Goal: Task Accomplishment & Management: Use online tool/utility

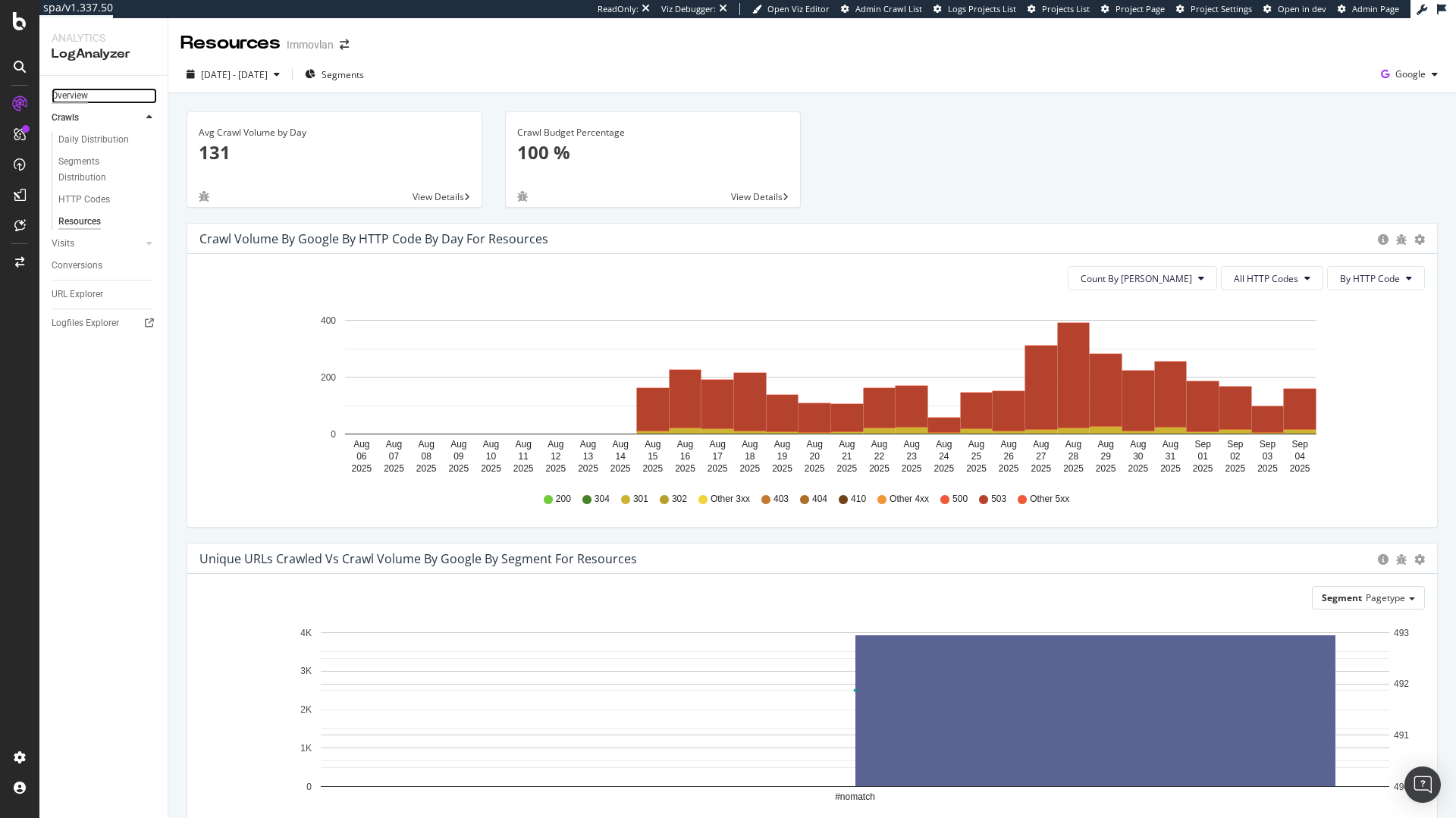
click at [71, 95] on div "Overview" at bounding box center [69, 96] width 36 height 16
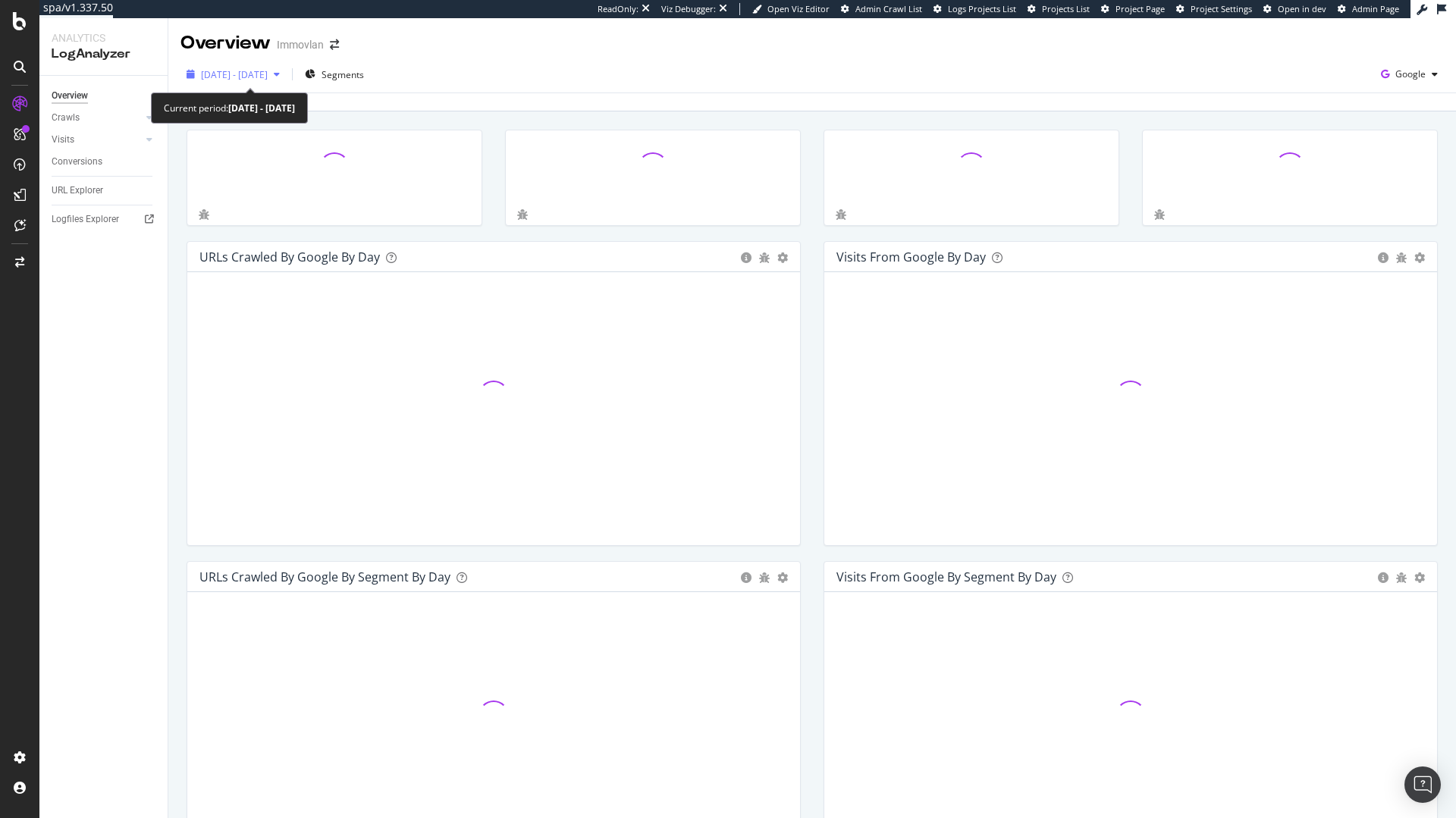
click at [268, 72] on span "2025 Aug. 6th - Sep. 4th" at bounding box center [234, 75] width 67 height 13
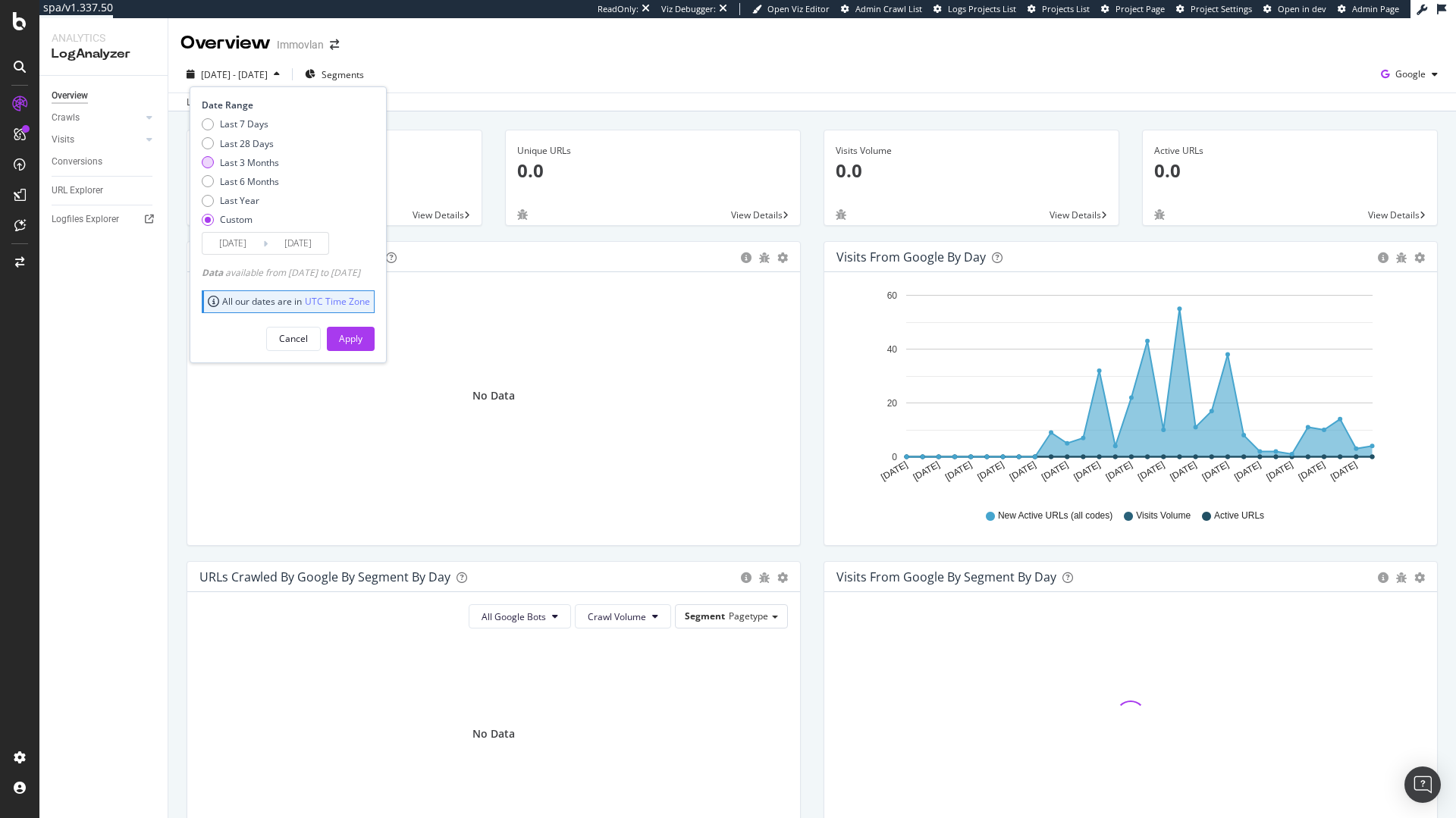
click at [249, 164] on div "Last 3 Months" at bounding box center [249, 162] width 59 height 13
type input "2025/07/01"
type input "2025/09/30"
click at [363, 349] on div "Apply" at bounding box center [350, 339] width 23 height 23
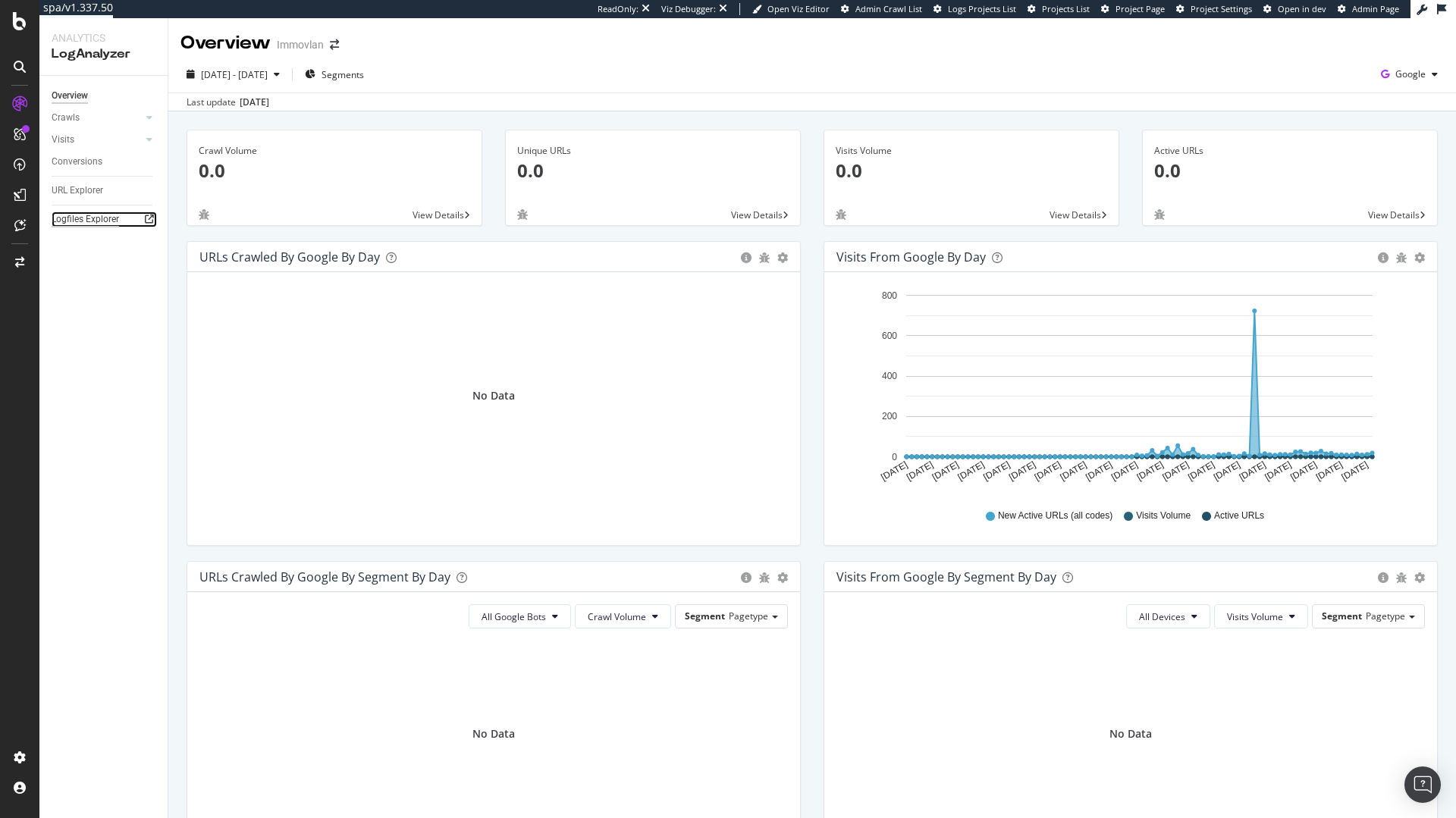
click at [82, 220] on div "Logfiles Explorer" at bounding box center [86, 220] width 68 height 16
click at [21, 106] on icon at bounding box center [19, 103] width 15 height 15
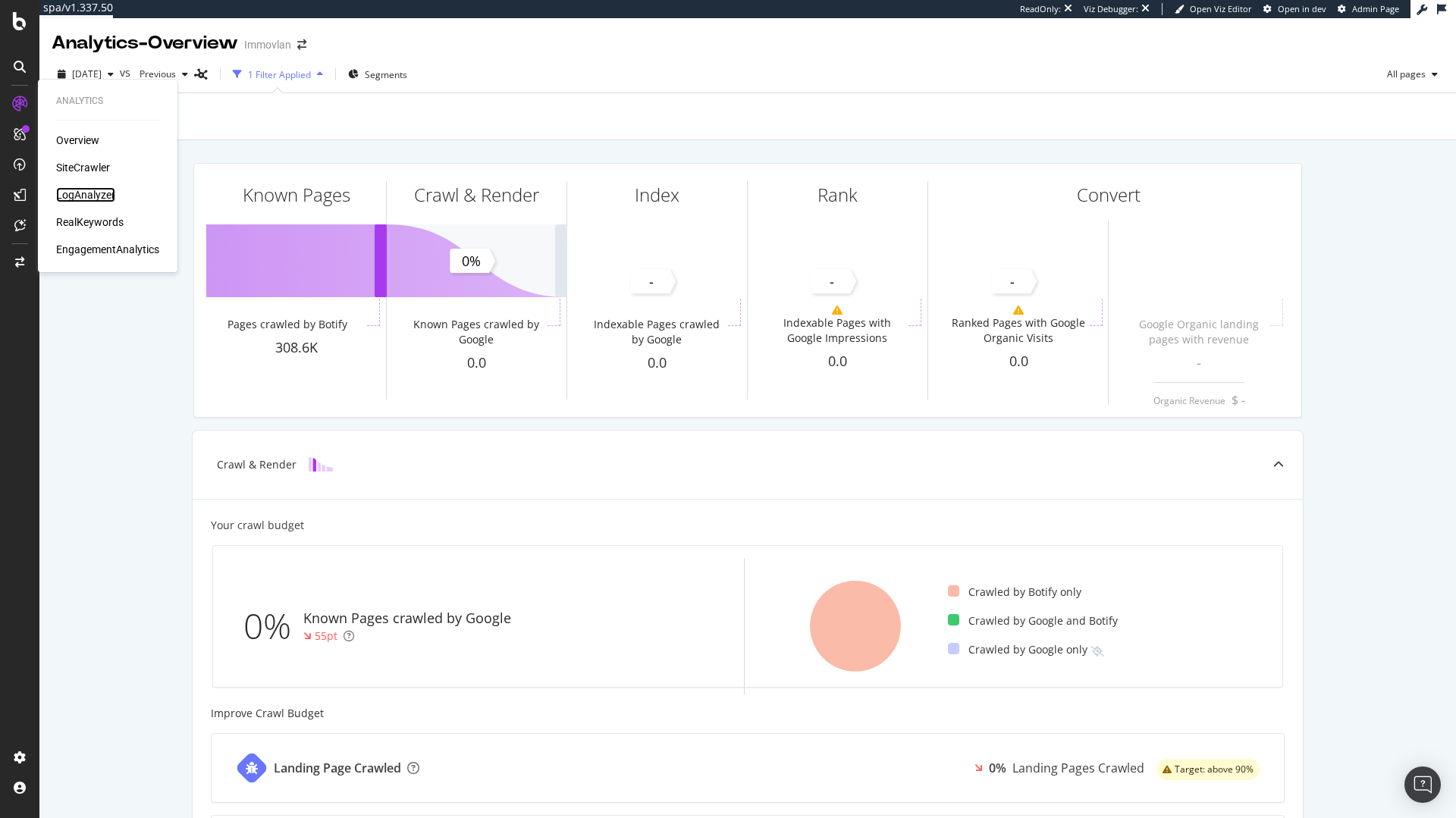
click at [86, 199] on div "LogAnalyzer" at bounding box center [85, 195] width 59 height 15
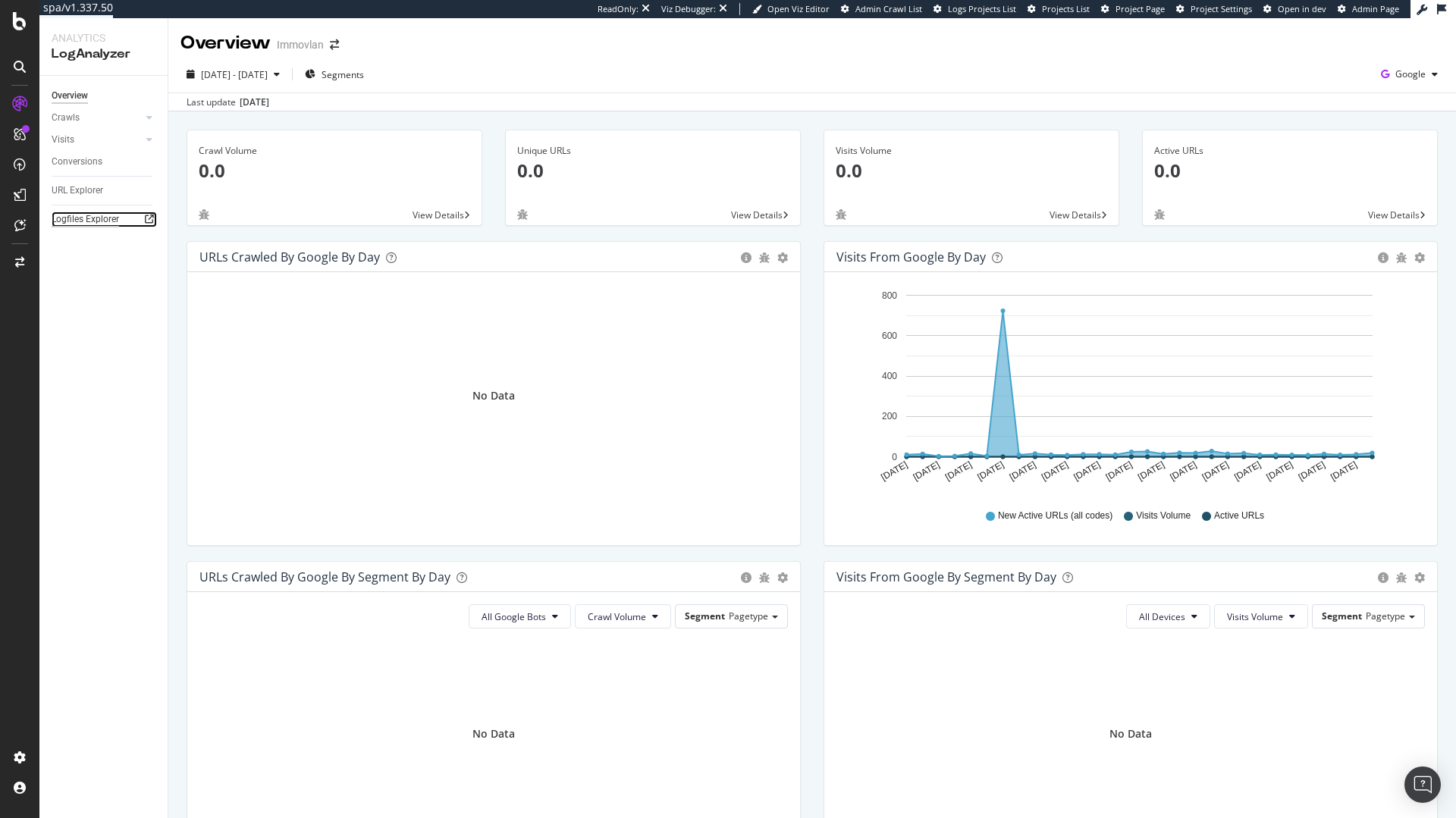
click at [75, 212] on div "Logfiles Explorer" at bounding box center [86, 220] width 68 height 16
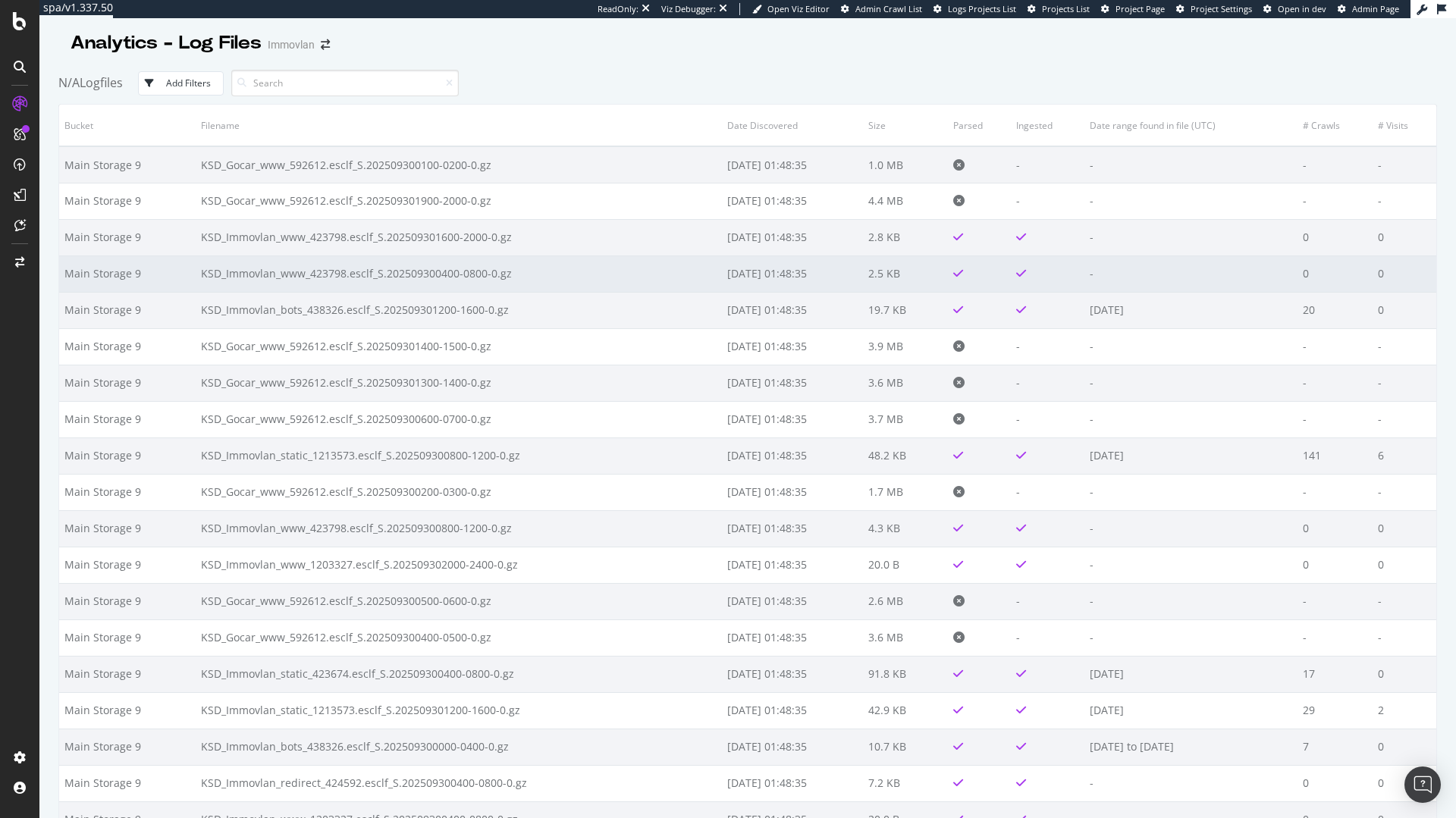
click at [415, 274] on td "KSD_Immovlan_www_423798.esclf_S.202509300400-0800-0.gz" at bounding box center [459, 273] width 527 height 36
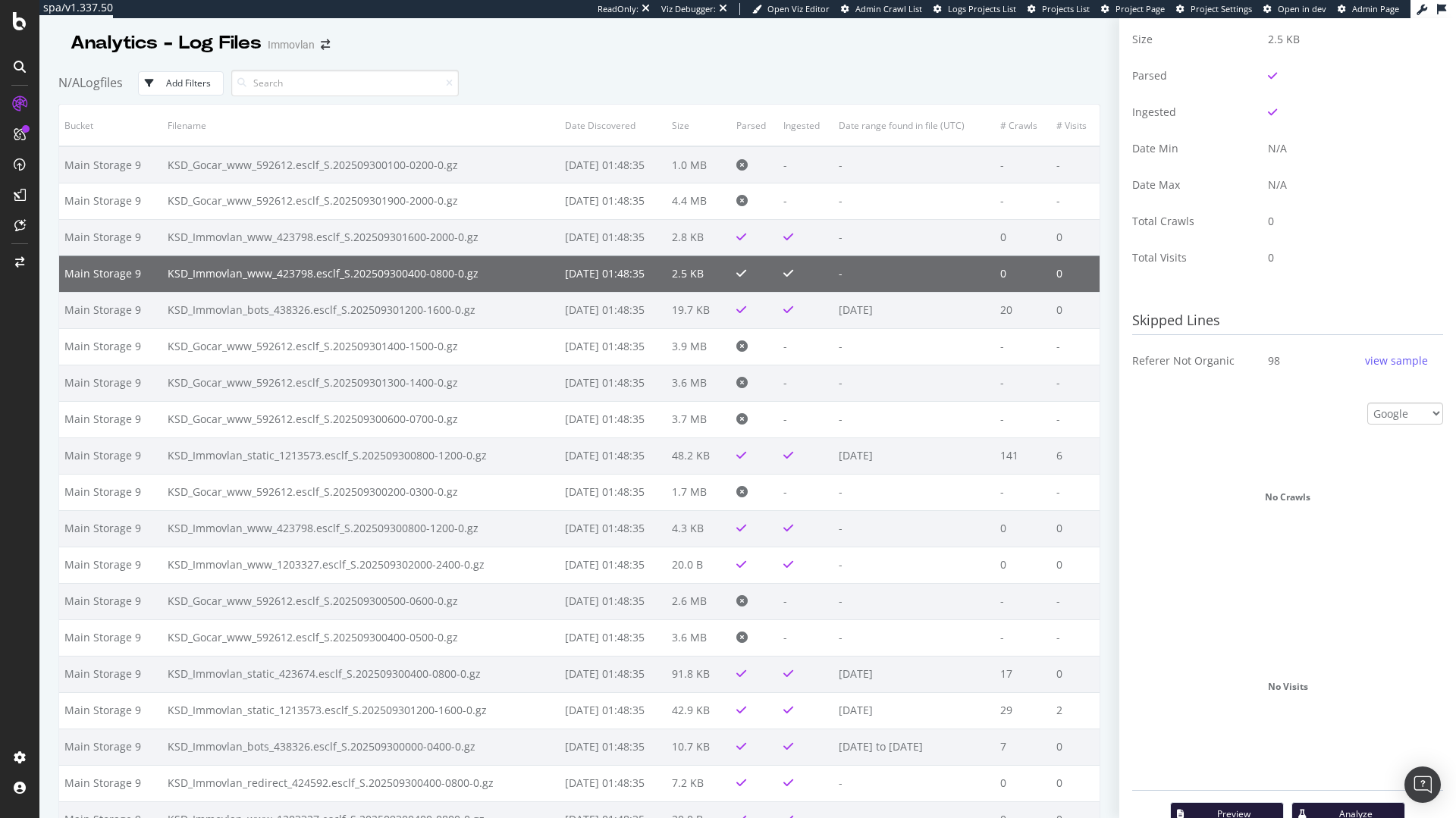
scroll to position [344, 0]
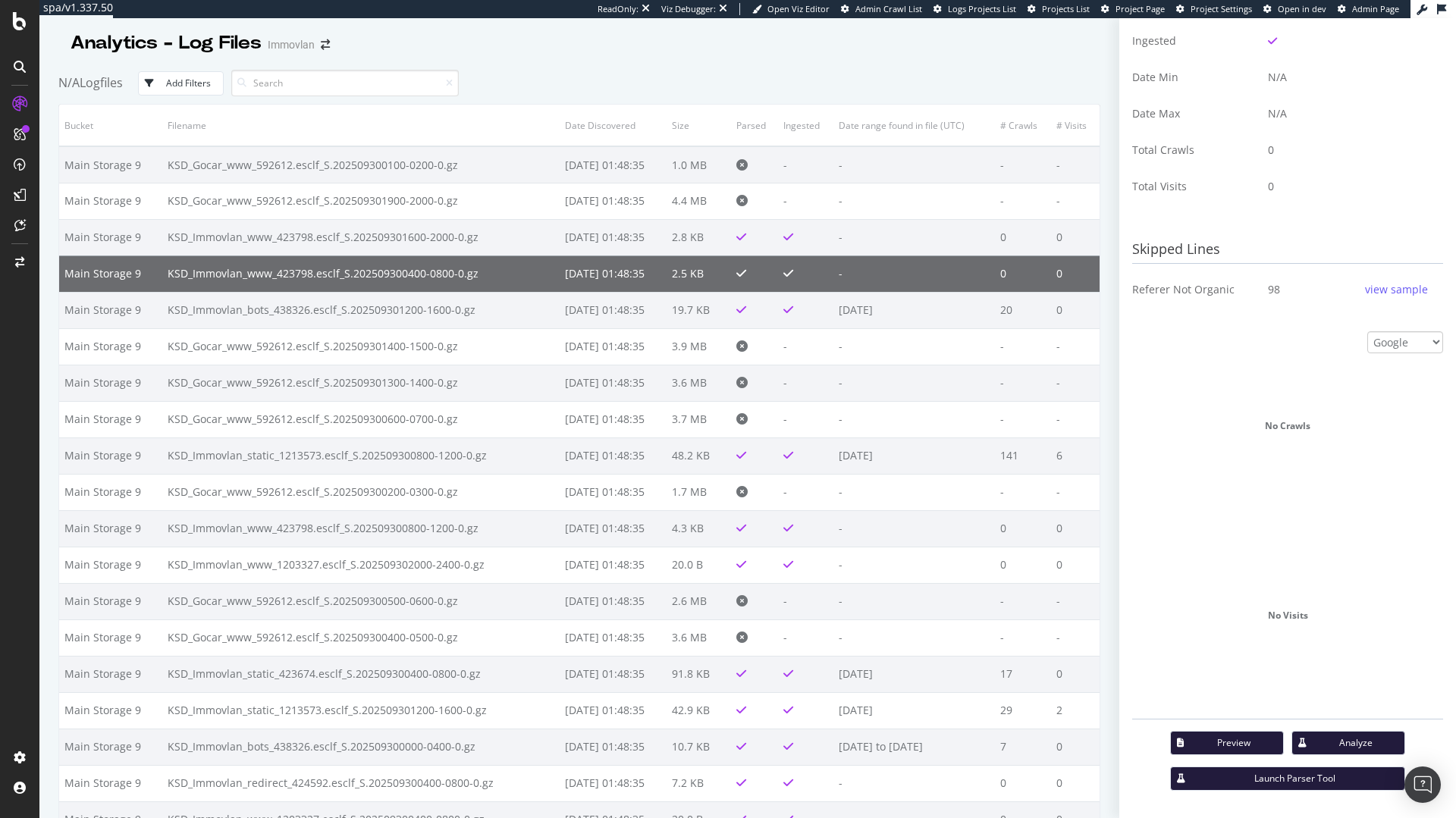
click at [1352, 749] on div "Analyze" at bounding box center [1355, 743] width 73 height 13
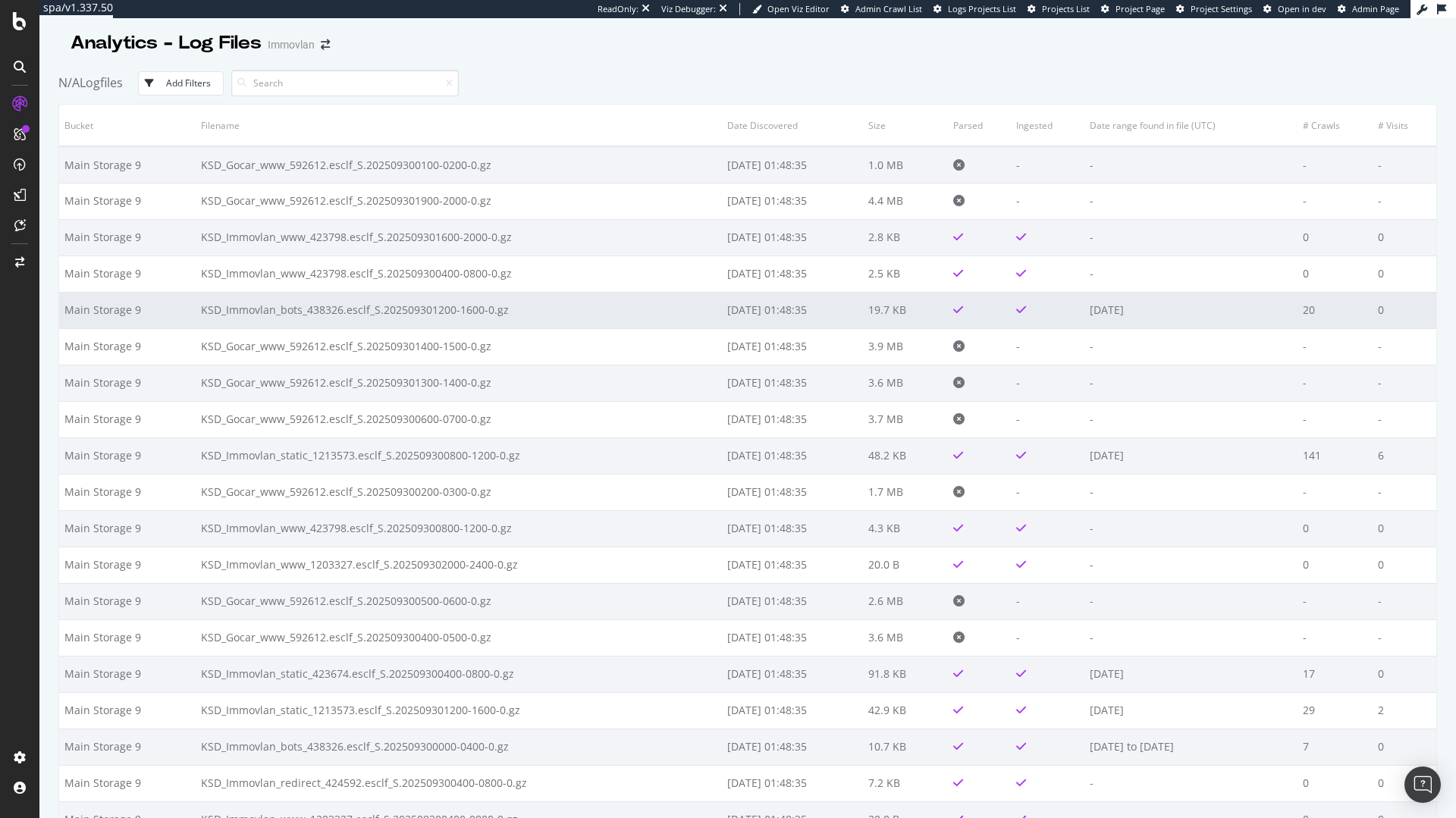
click at [452, 314] on td "KSD_Immovlan_bots_438326.esclf_S.202509301200-1600-0.gz" at bounding box center [459, 310] width 527 height 36
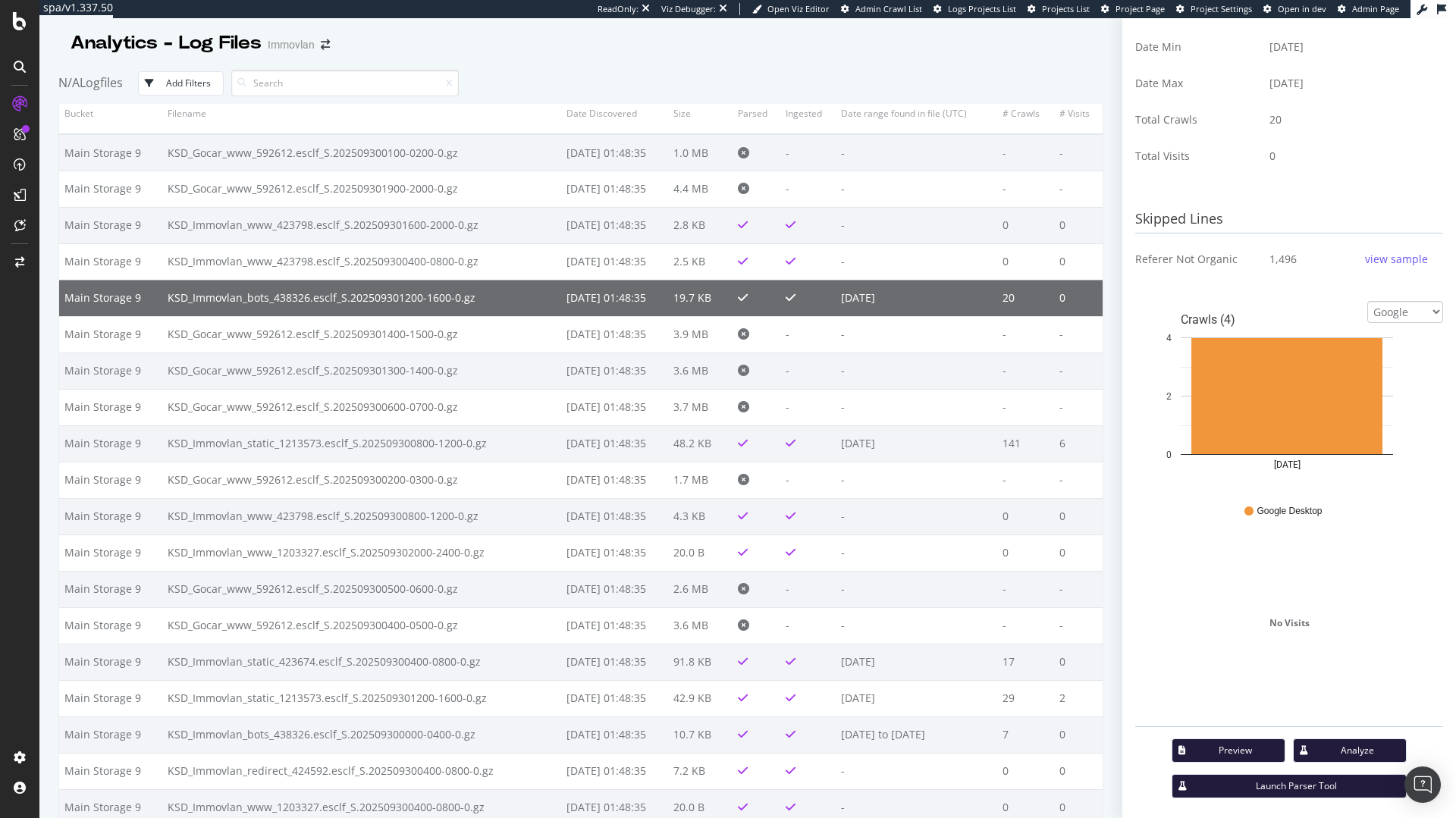
scroll to position [382, 0]
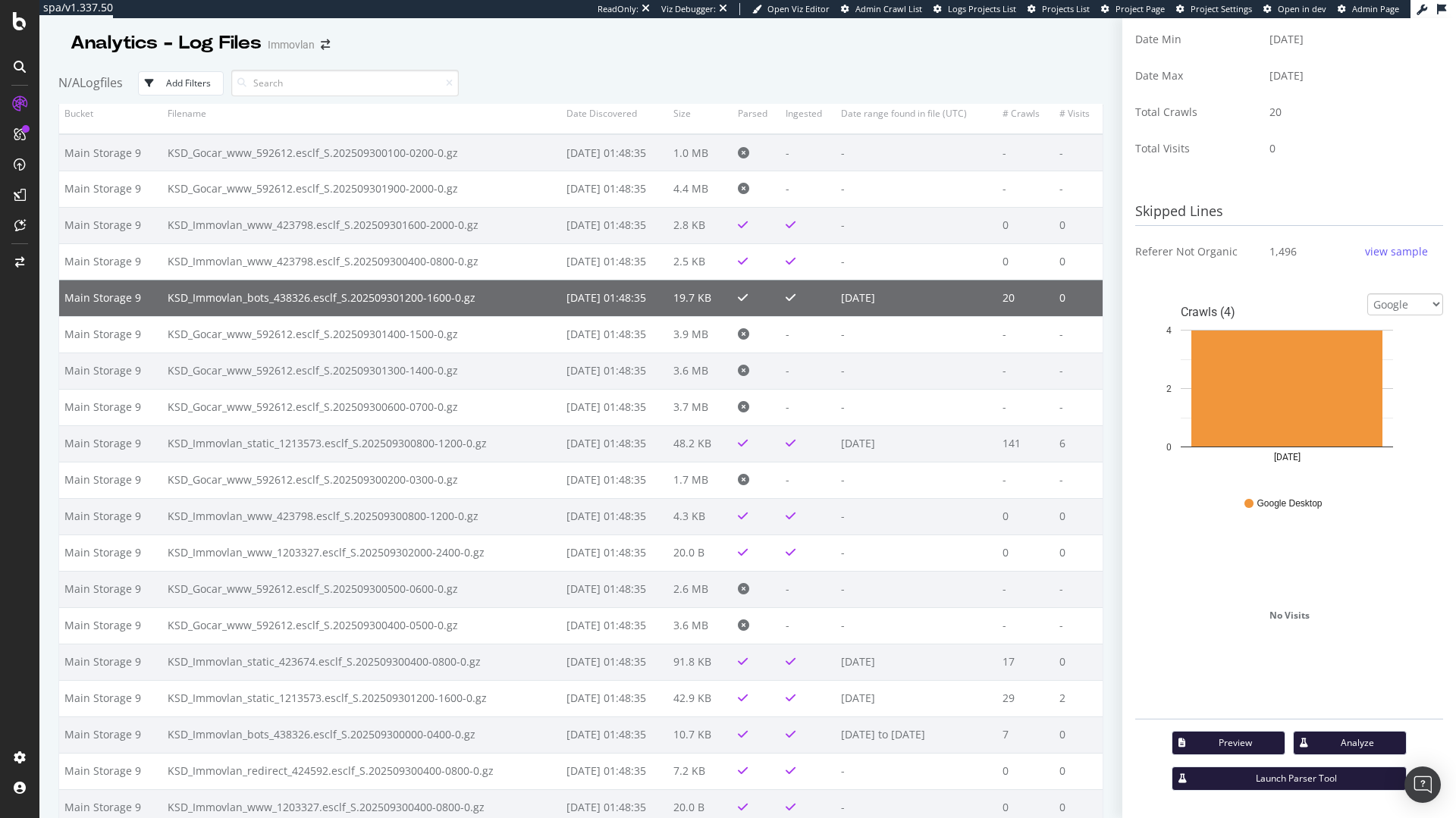
click at [1366, 254] on div "view sample" at bounding box center [1396, 251] width 63 height 15
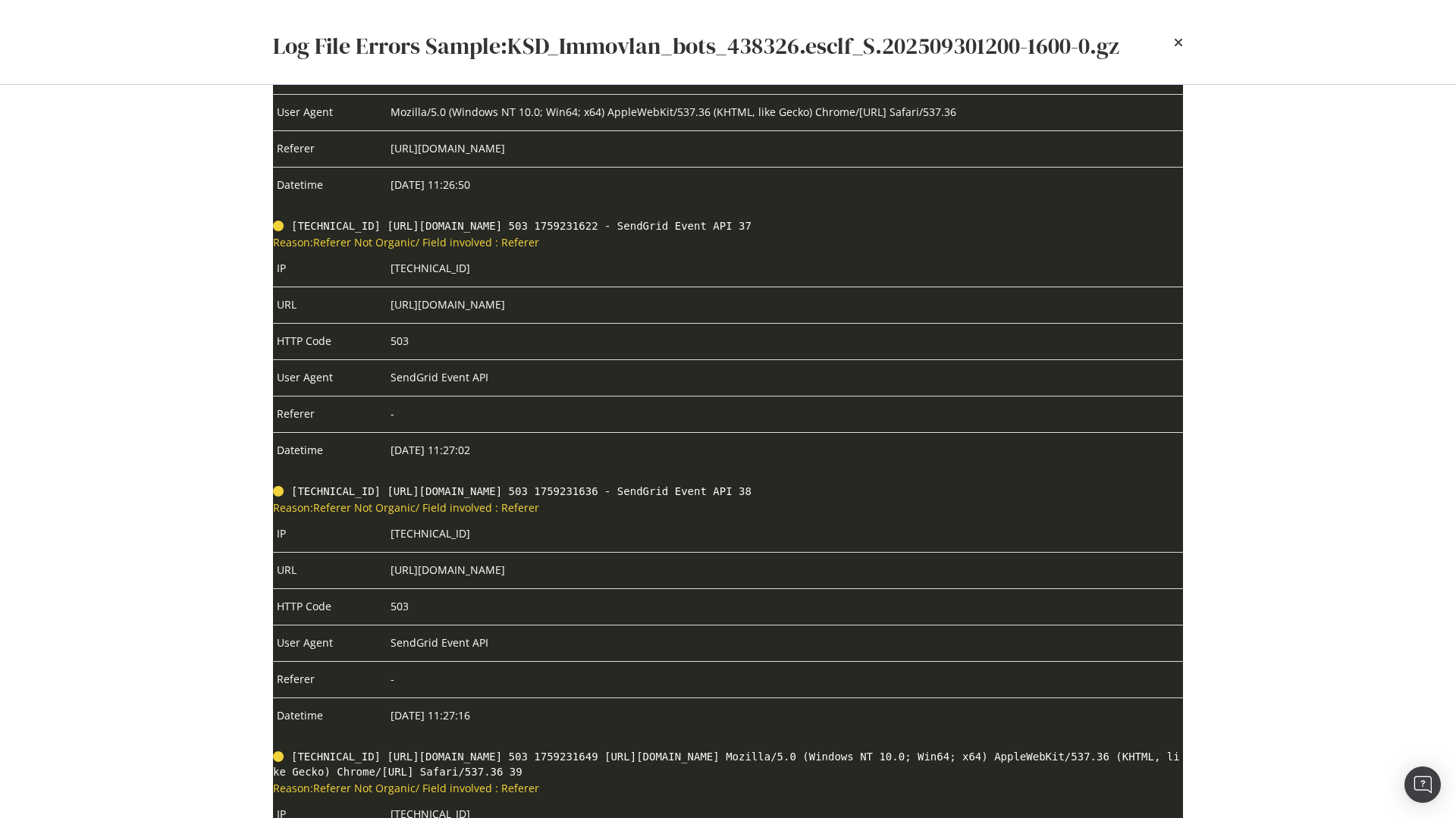
scroll to position [10628, 0]
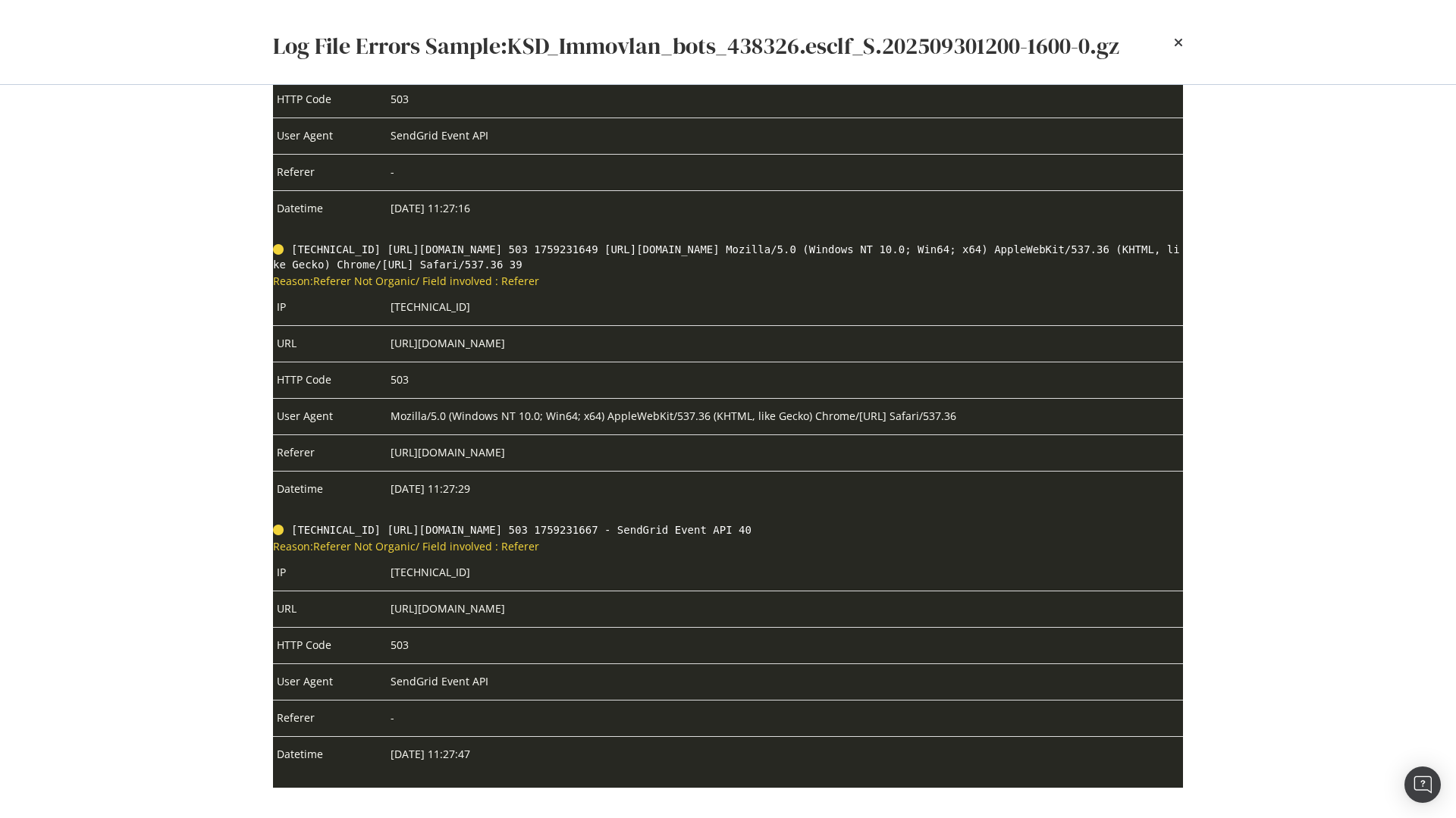
click at [1307, 161] on div "Log File Errors Sample: KSD_Immovlan_bots_438326.esclf_S.202509301200-1600-0.gz…" at bounding box center [728, 409] width 1456 height 818
click at [1176, 44] on icon "times" at bounding box center [1178, 42] width 9 height 12
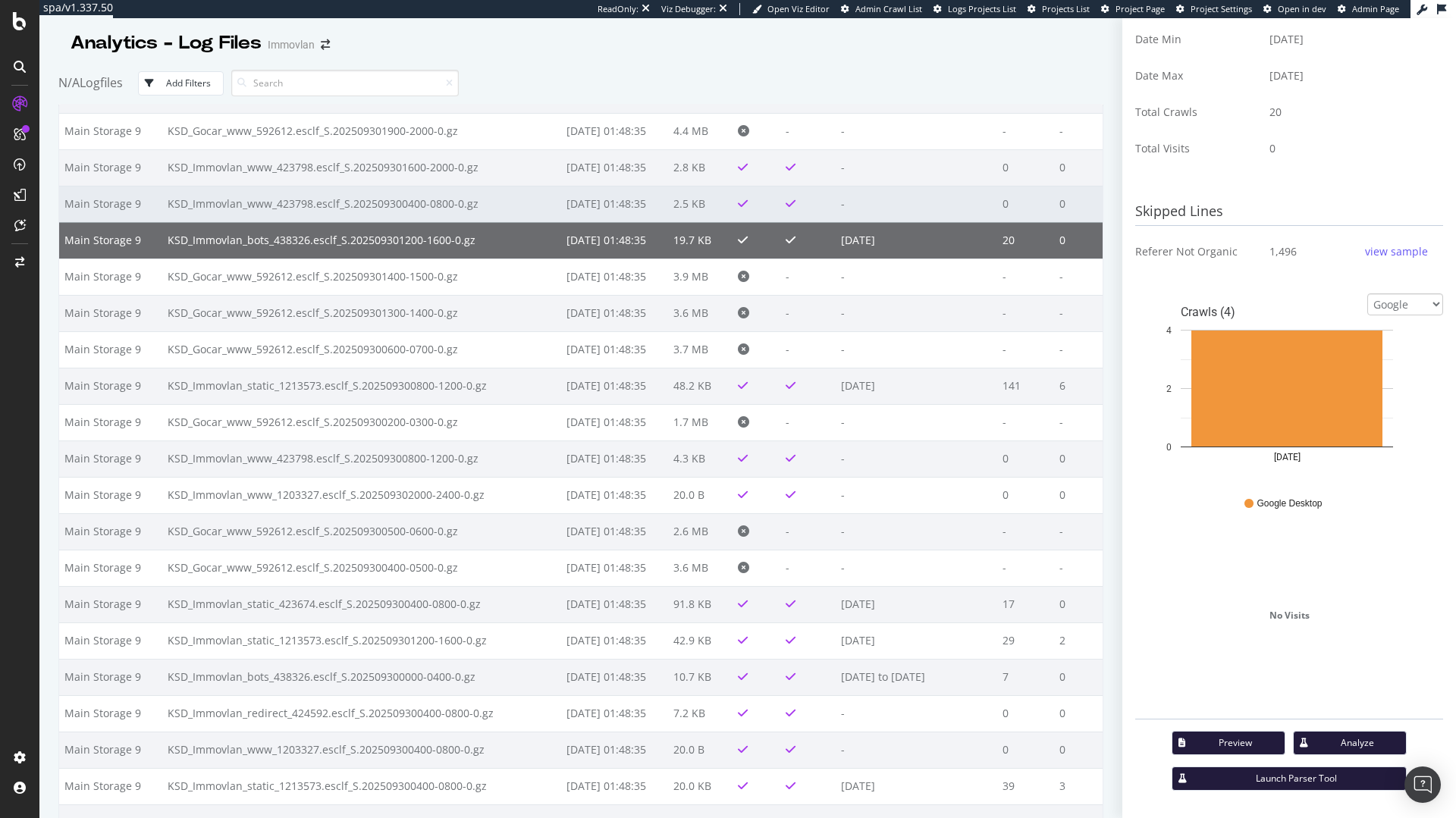
scroll to position [6, 0]
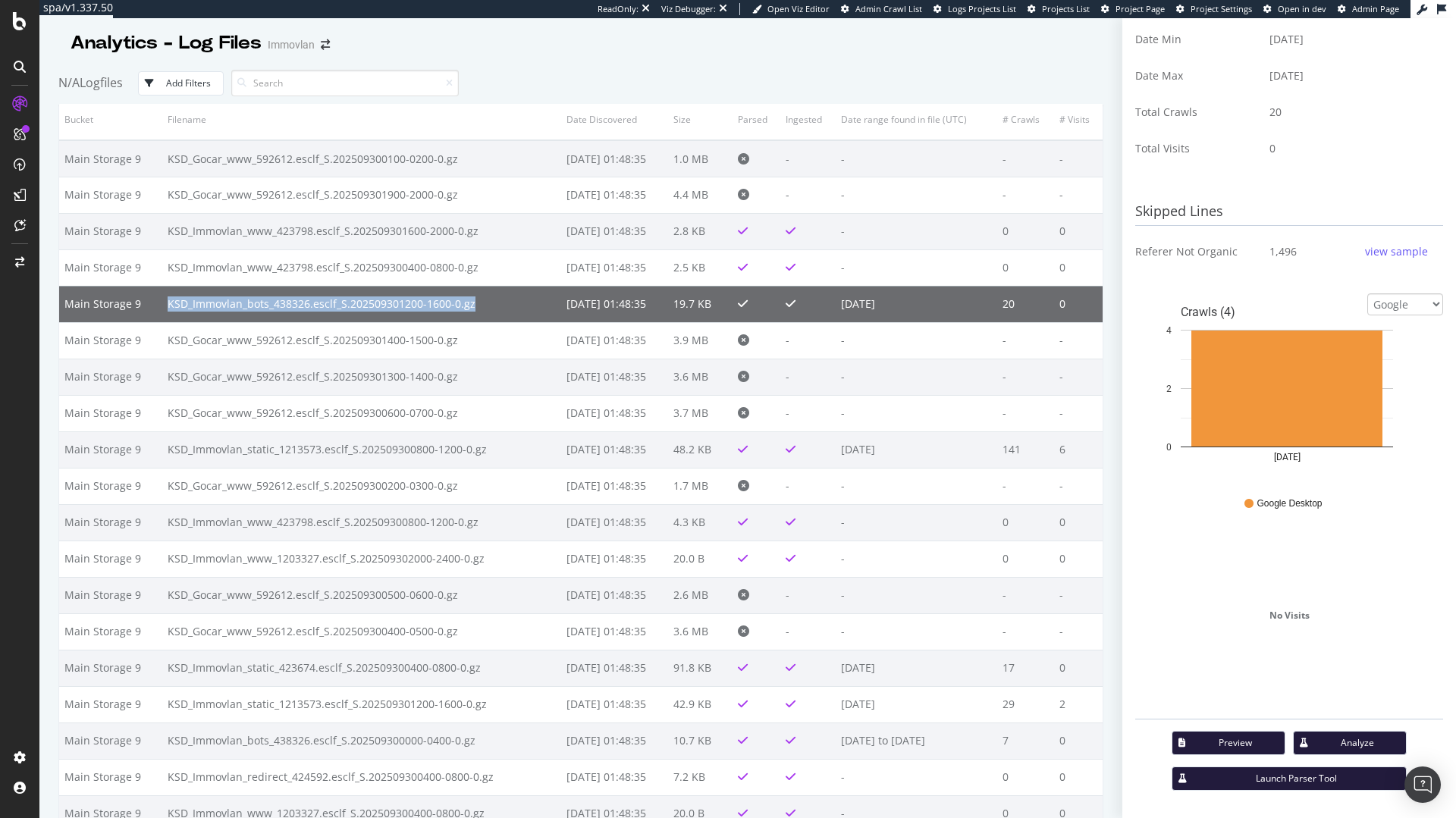
drag, startPoint x: 469, startPoint y: 308, endPoint x: 165, endPoint y: 308, distance: 304.0
click at [165, 308] on td "KSD_Immovlan_bots_438326.esclf_S.202509301200-1600-0.gz" at bounding box center [362, 304] width 399 height 36
copy td "KSD_Immovlan_bots_438326.esclf_S.202509301200-1600-0.gz"
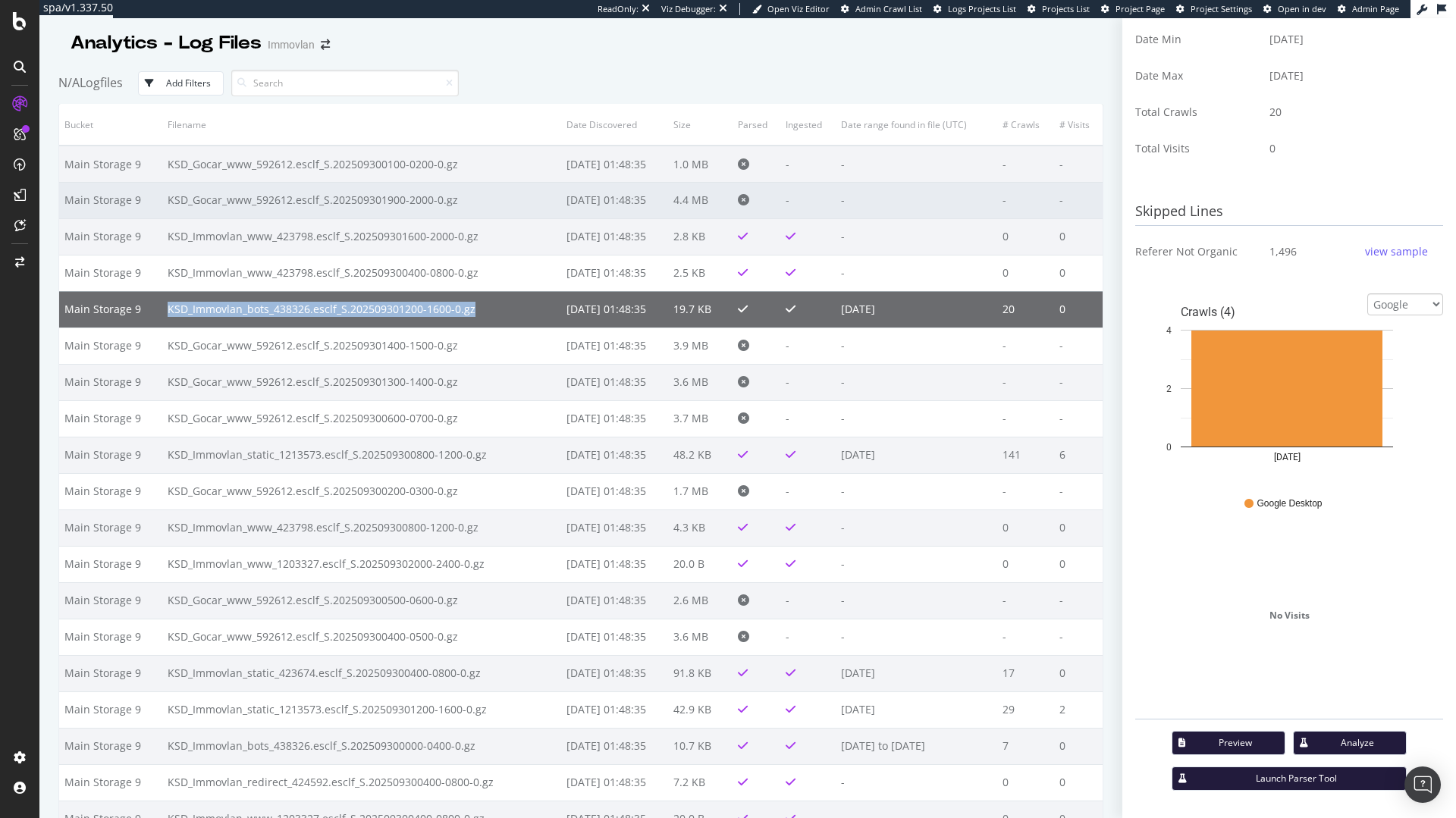
scroll to position [0, 0]
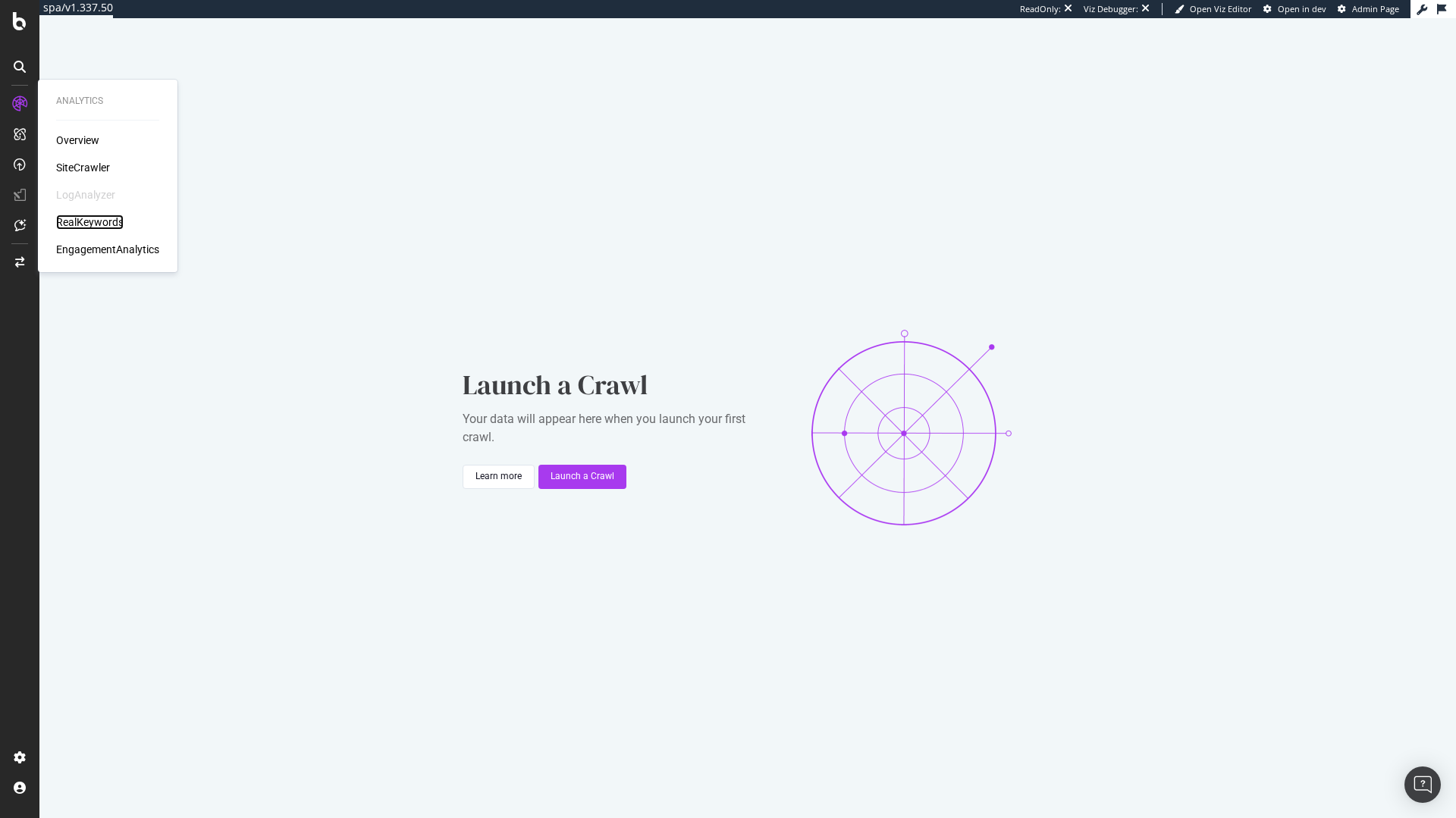
click at [99, 220] on div "RealKeywords" at bounding box center [90, 222] width 68 height 15
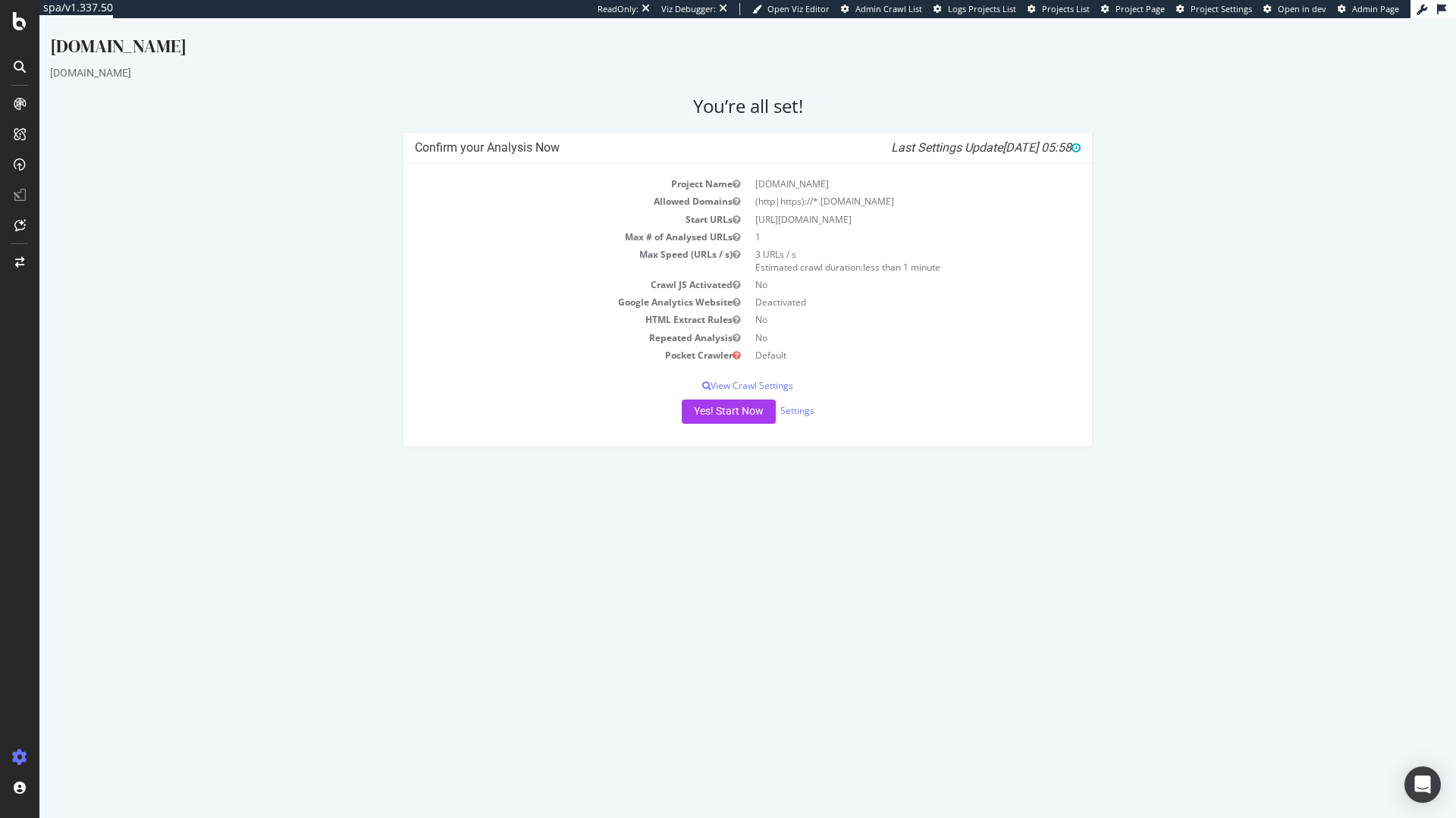
click at [1136, 17] on div "ReadOnly: Viz Debugger: Open Viz Editor Admin Crawl List Logs Projects List Pro…" at bounding box center [1004, 9] width 813 height 19
click at [1139, 10] on span "Project Page" at bounding box center [1140, 9] width 49 height 11
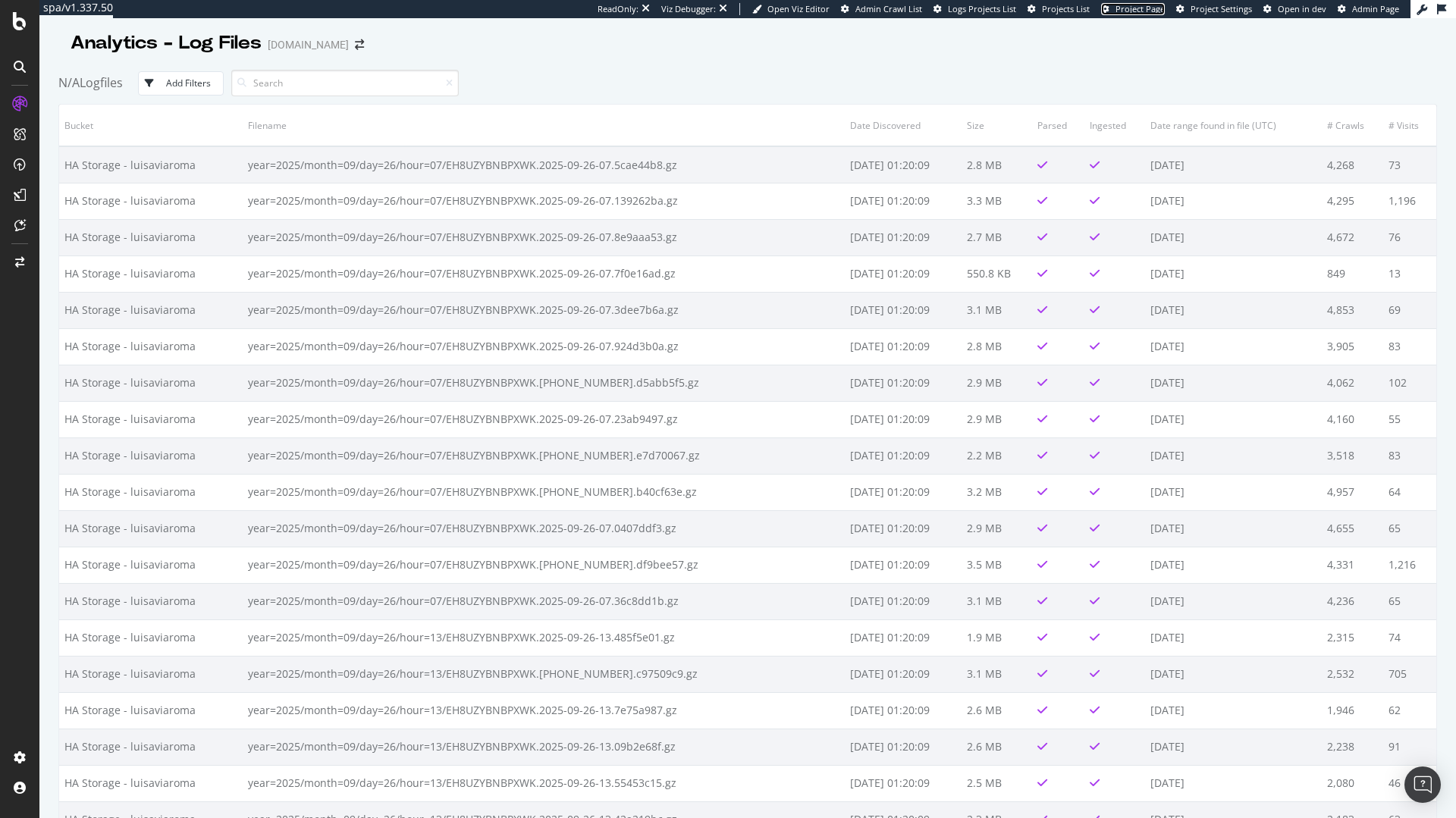
click at [1149, 11] on span "Project Page" at bounding box center [1140, 9] width 49 height 11
click at [1141, 16] on div "ReadOnly: Viz Debugger: Open Viz Editor Admin Crawl List Logs Projects List Pro…" at bounding box center [1004, 9] width 813 height 19
